Goal: Task Accomplishment & Management: Use online tool/utility

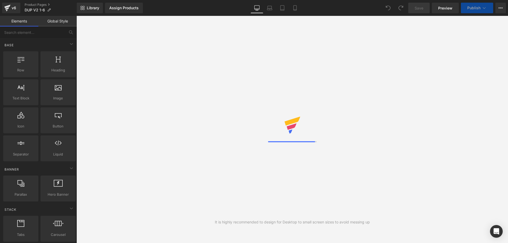
click at [450, 9] on span "Preview" at bounding box center [445, 8] width 14 height 6
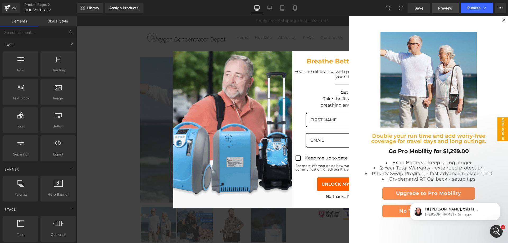
click at [444, 6] on span "Preview" at bounding box center [445, 8] width 14 height 6
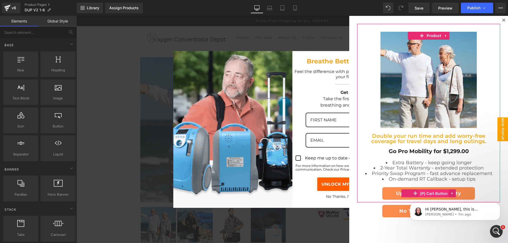
click at [431, 191] on span "(P) Cart Button" at bounding box center [434, 194] width 30 height 8
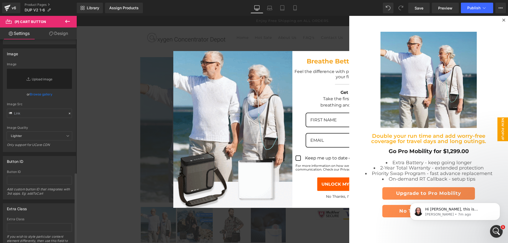
scroll to position [386, 0]
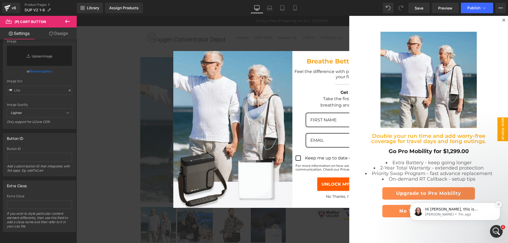
click at [497, 204] on icon "Dismiss notification" at bounding box center [498, 204] width 2 height 2
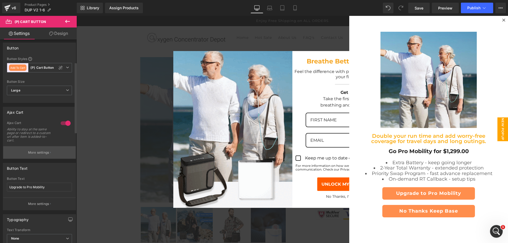
scroll to position [0, 0]
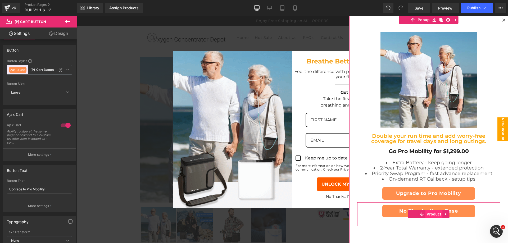
click at [428, 214] on span "Product" at bounding box center [433, 214] width 17 height 8
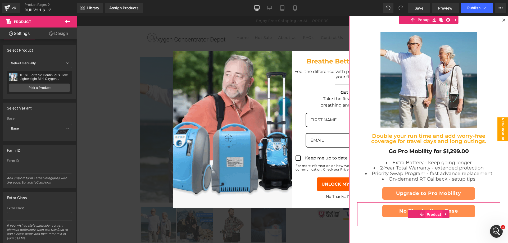
click at [431, 214] on span "Product" at bounding box center [433, 214] width 17 height 8
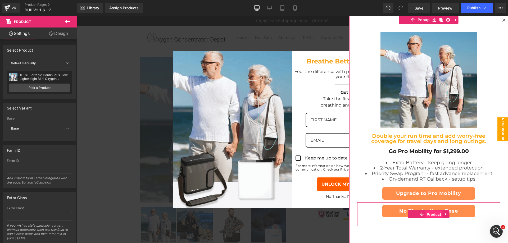
click at [428, 215] on span "Product" at bounding box center [433, 214] width 17 height 8
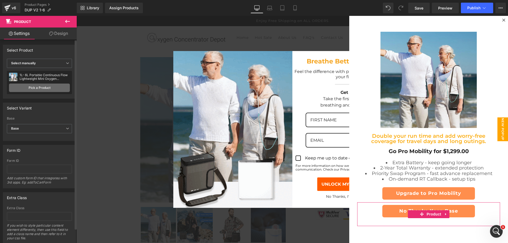
click at [49, 88] on link "Pick a Product" at bounding box center [39, 88] width 61 height 8
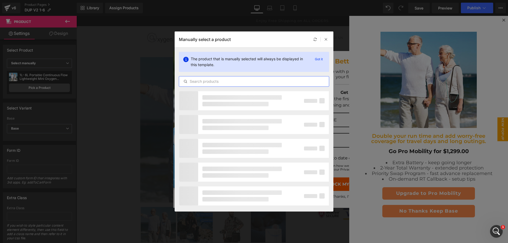
click at [230, 81] on input "text" at bounding box center [254, 81] width 150 height 6
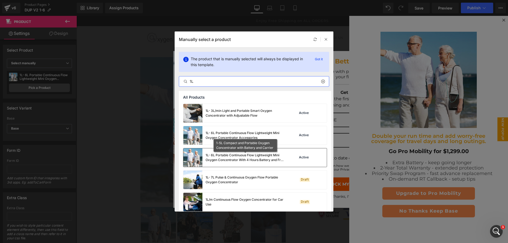
type input "1L"
click at [283, 159] on div "1L- 6L Portable Continuous Flow Lightweight Mini Oxygen Concentrator With 4 Hou…" at bounding box center [244, 158] width 79 height 10
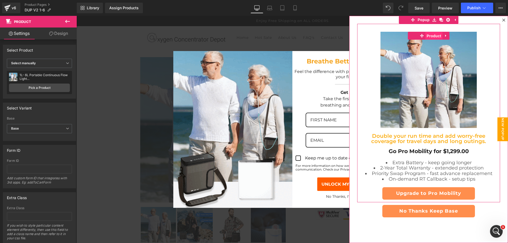
click at [433, 35] on span "Product" at bounding box center [433, 36] width 17 height 8
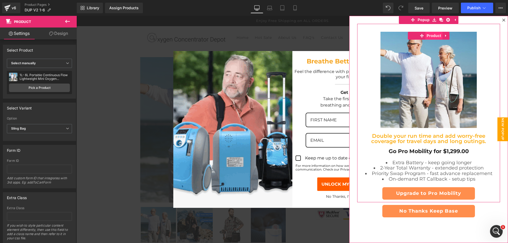
click at [433, 35] on span "Product" at bounding box center [433, 36] width 17 height 8
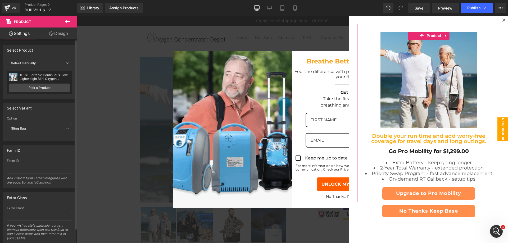
click at [42, 131] on span "Sling Bag" at bounding box center [39, 128] width 65 height 9
click at [48, 89] on link "Pick a Product" at bounding box center [39, 88] width 61 height 8
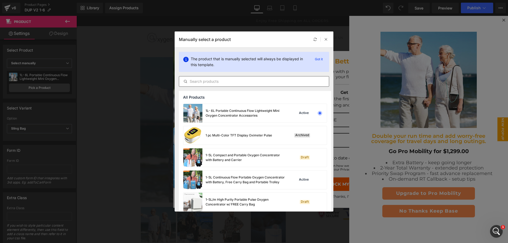
click at [239, 82] on input "text" at bounding box center [254, 81] width 150 height 6
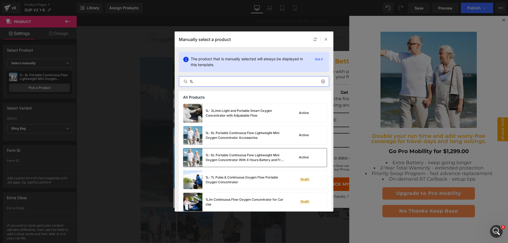
type input "1L"
click at [259, 158] on div "1L- 6L Portable Continuous Flow Lightweight Mini Oxygen Concentrator With 4 Hou…" at bounding box center [244, 158] width 79 height 10
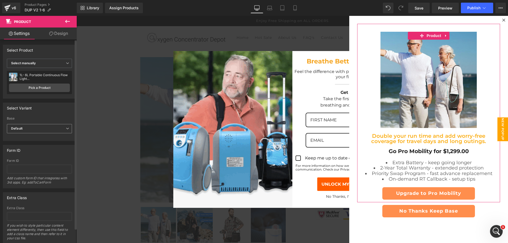
click at [51, 131] on span "Default" at bounding box center [39, 128] width 65 height 9
click at [35, 156] on li "Pro Mobility" at bounding box center [38, 154] width 63 height 8
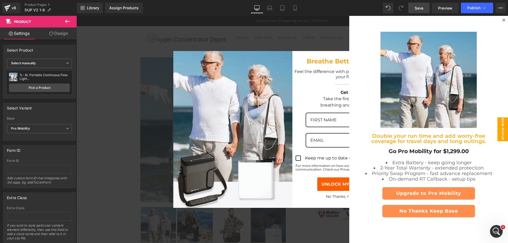
click at [423, 7] on span "Save" at bounding box center [418, 8] width 9 height 6
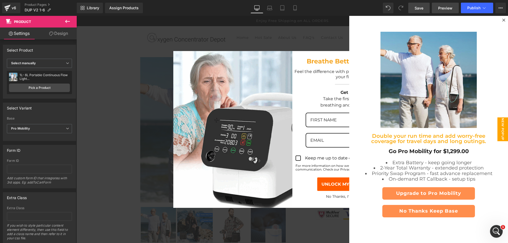
click at [444, 7] on span "Preview" at bounding box center [445, 8] width 14 height 6
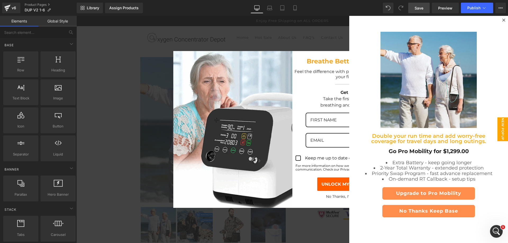
click at [499, 123] on span "New Popup" at bounding box center [502, 129] width 11 height 24
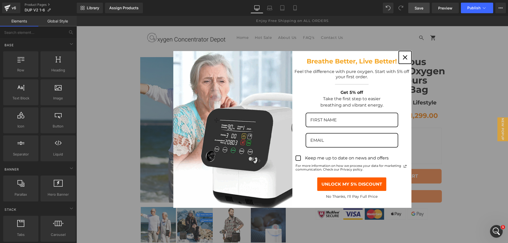
click at [403, 57] on icon "close icon" at bounding box center [405, 57] width 4 height 4
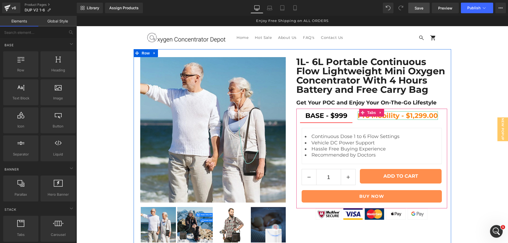
click at [427, 116] on span "Pro Mobility - $1,299.00" at bounding box center [397, 116] width 80 height 8
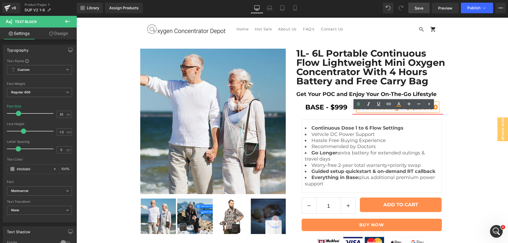
scroll to position [88, 0]
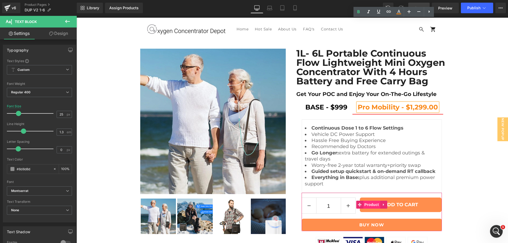
click at [365, 201] on span "Product" at bounding box center [371, 205] width 17 height 8
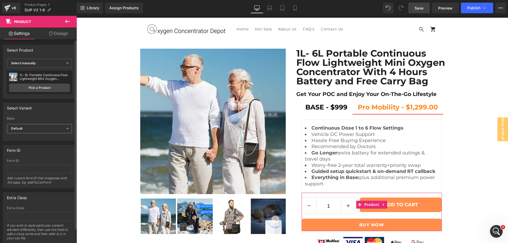
click at [47, 130] on span "Default" at bounding box center [39, 128] width 65 height 9
click at [33, 151] on li "Pro Mobility" at bounding box center [38, 154] width 63 height 8
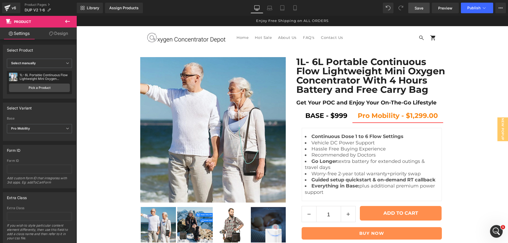
click at [419, 7] on span "Save" at bounding box center [418, 8] width 9 height 6
click at [494, 236] on div "Open Intercom Messenger" at bounding box center [494, 230] width 17 height 17
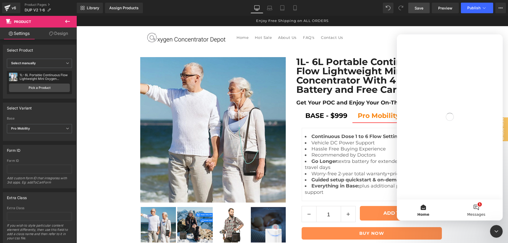
click at [477, 205] on button "1 Messages" at bounding box center [475, 209] width 53 height 21
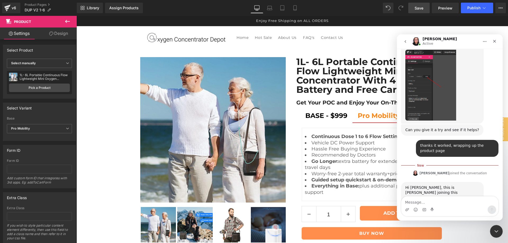
scroll to position [587, 0]
